Goal: Find specific page/section: Find specific page/section

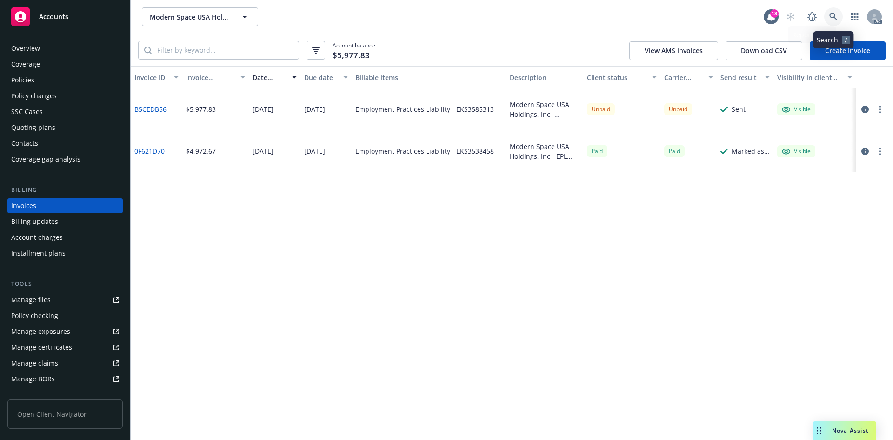
click at [832, 19] on icon at bounding box center [834, 17] width 8 height 8
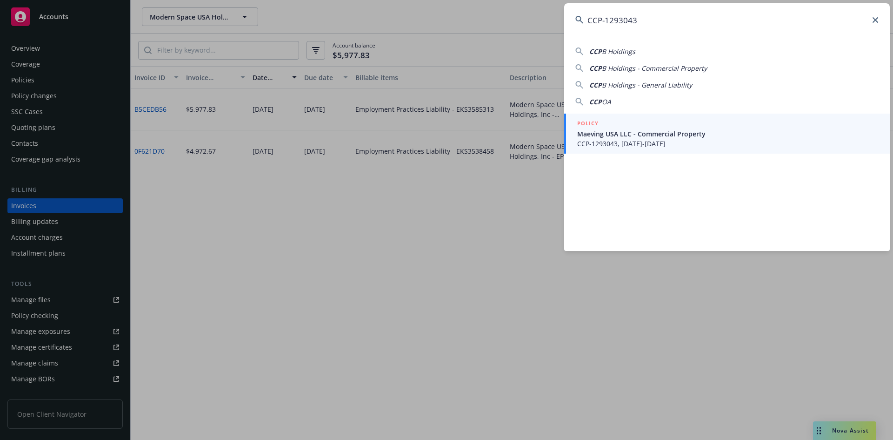
type input "CCP-1293043"
click at [739, 124] on div "POLICY" at bounding box center [728, 124] width 302 height 10
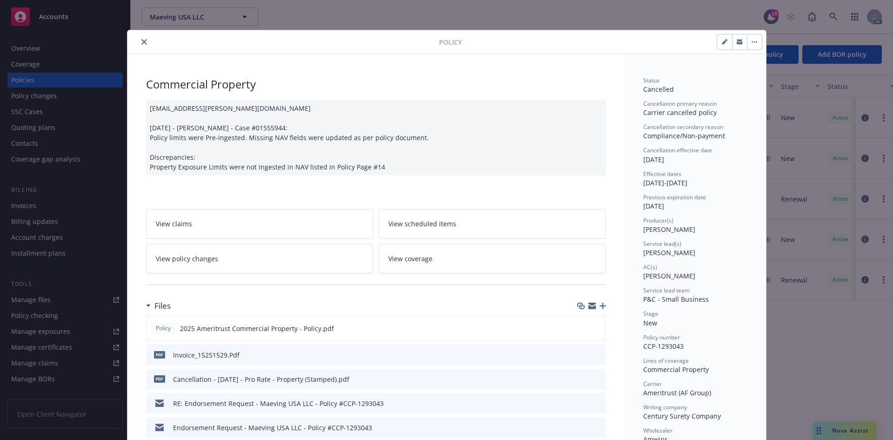
click at [141, 40] on icon "close" at bounding box center [144, 42] width 6 height 6
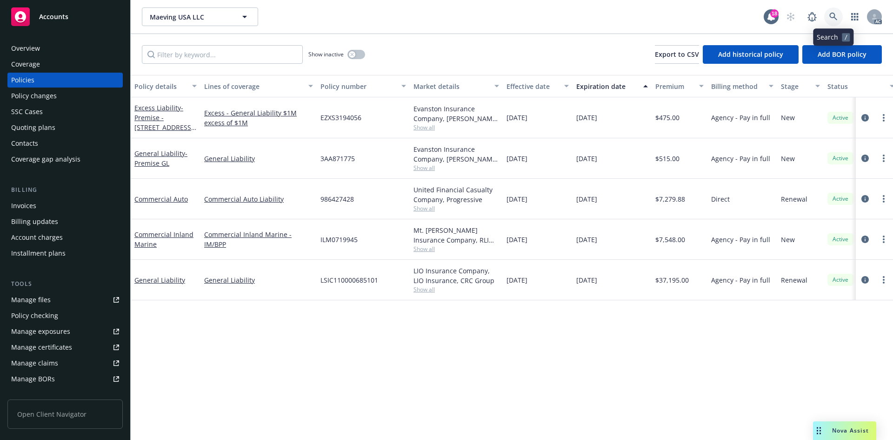
click at [827, 22] on link at bounding box center [833, 16] width 19 height 19
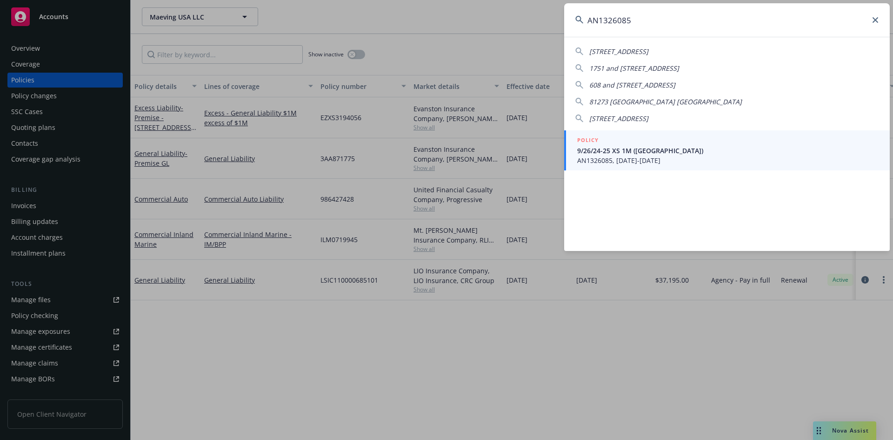
type input "AN1326085"
click at [693, 136] on div "POLICY" at bounding box center [728, 140] width 302 height 10
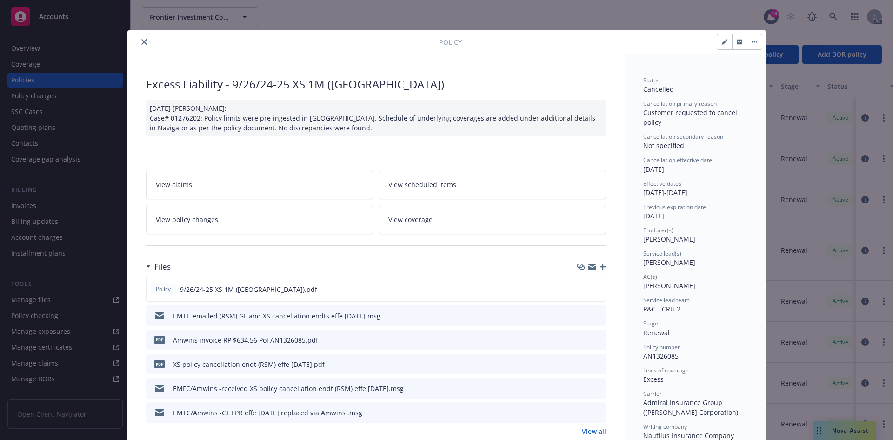
click at [143, 37] on button "close" at bounding box center [144, 41] width 11 height 11
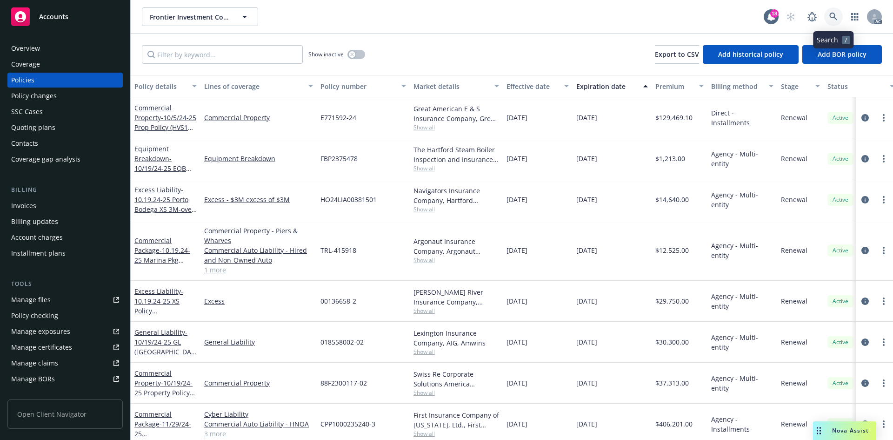
click at [829, 13] on link at bounding box center [833, 16] width 19 height 19
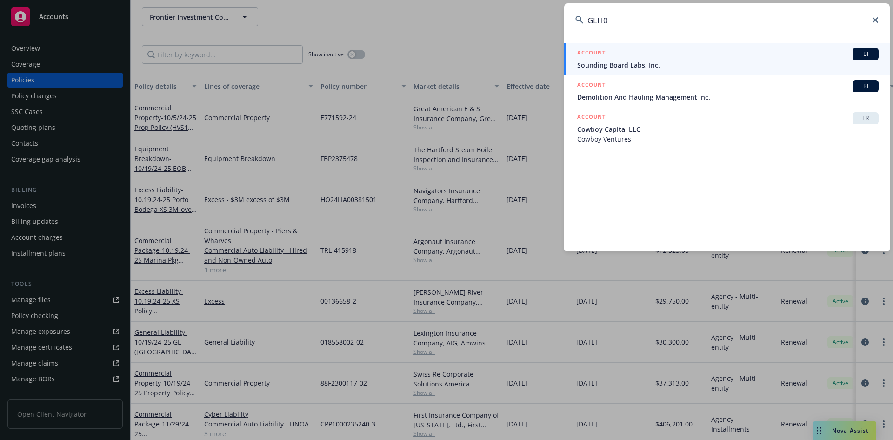
type input "GLH"
